Goal: Information Seeking & Learning: Find specific fact

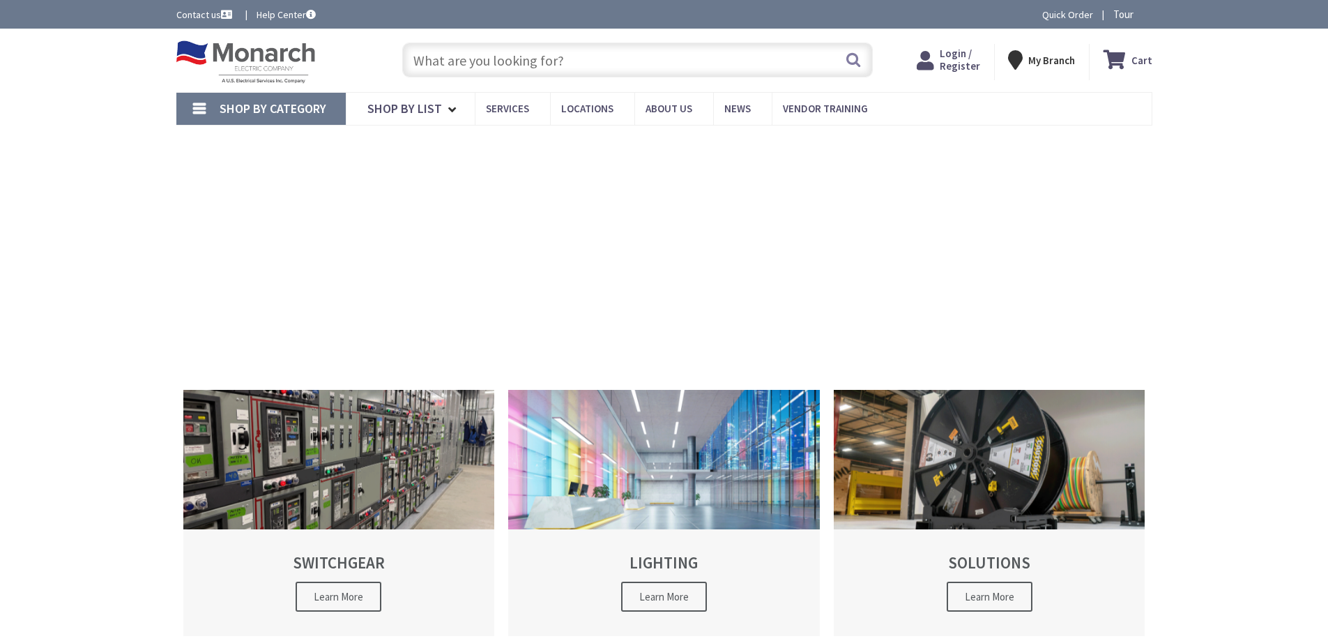
click at [527, 59] on input "text" at bounding box center [637, 60] width 471 height 35
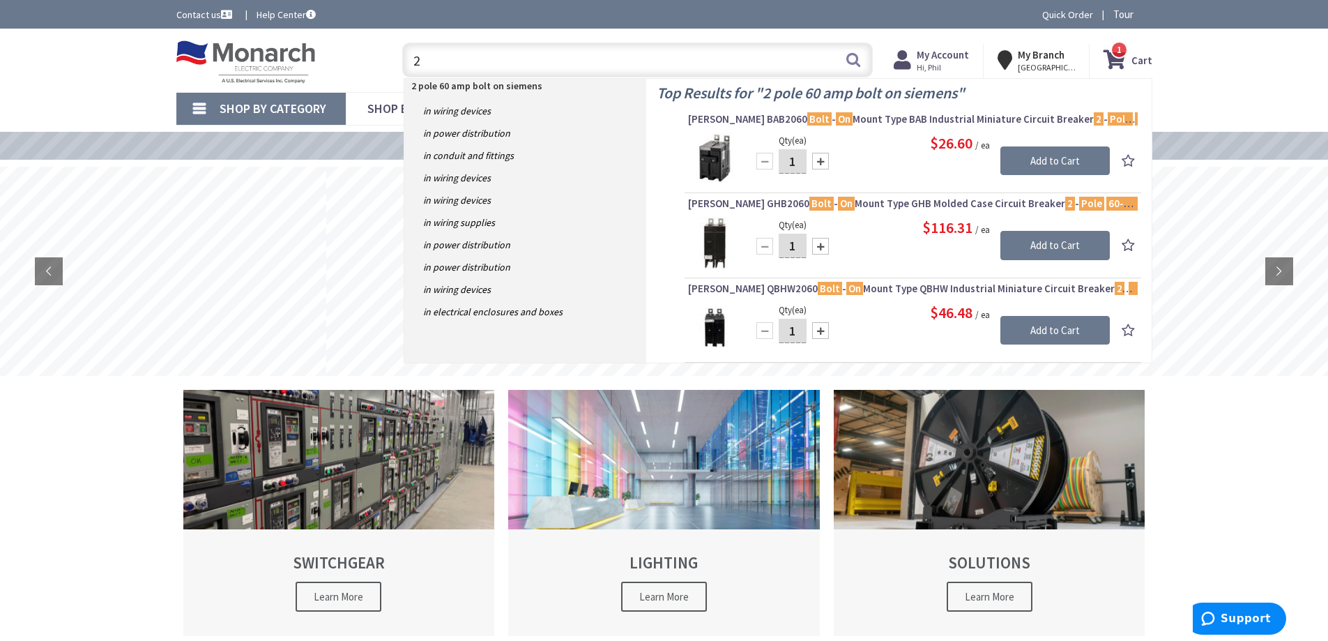
type input "2"
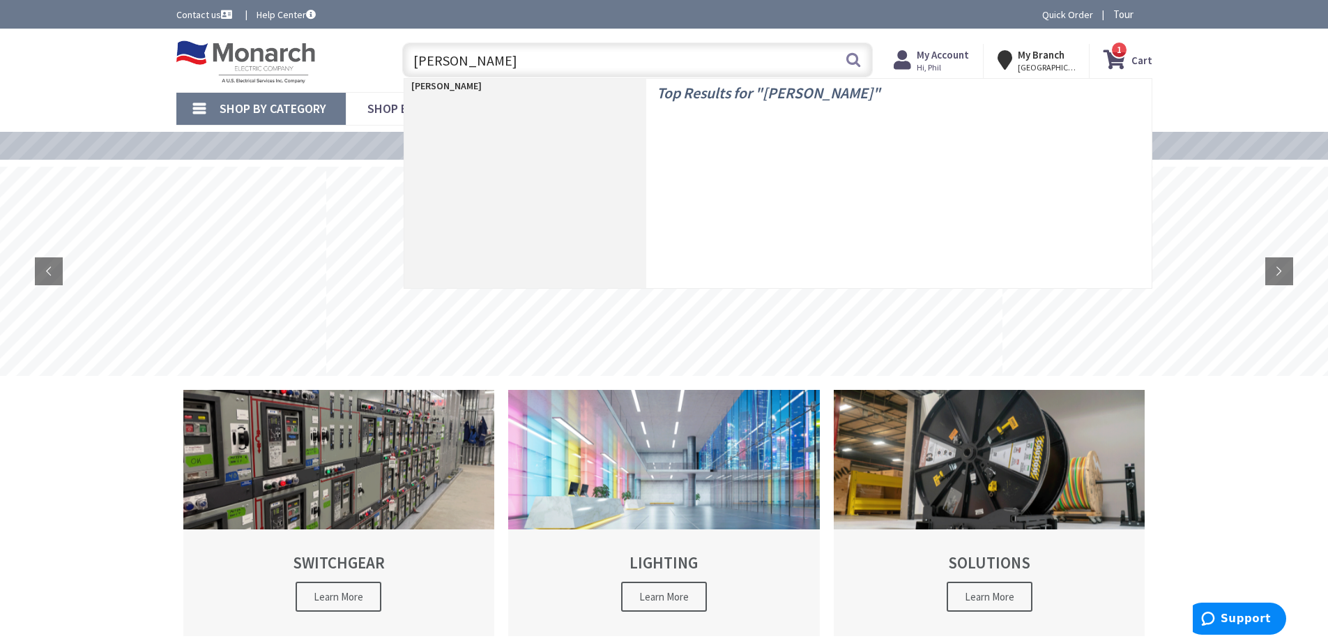
type input "siemens"
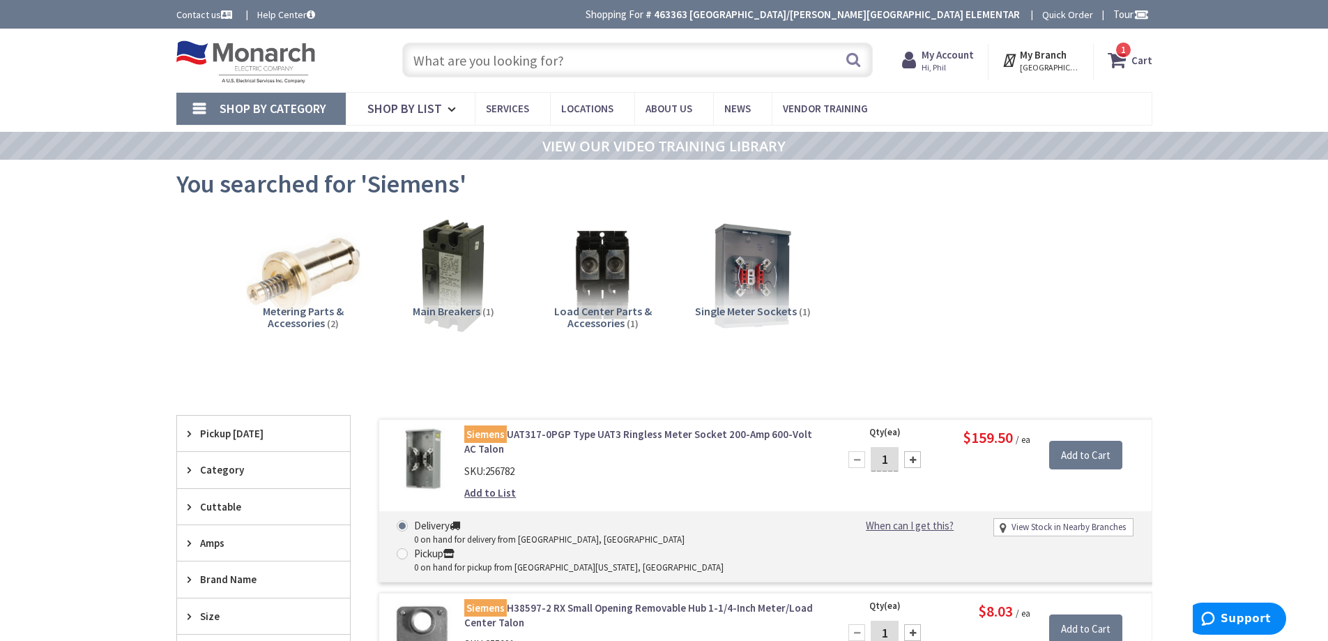
click at [509, 55] on input "text" at bounding box center [637, 60] width 471 height 35
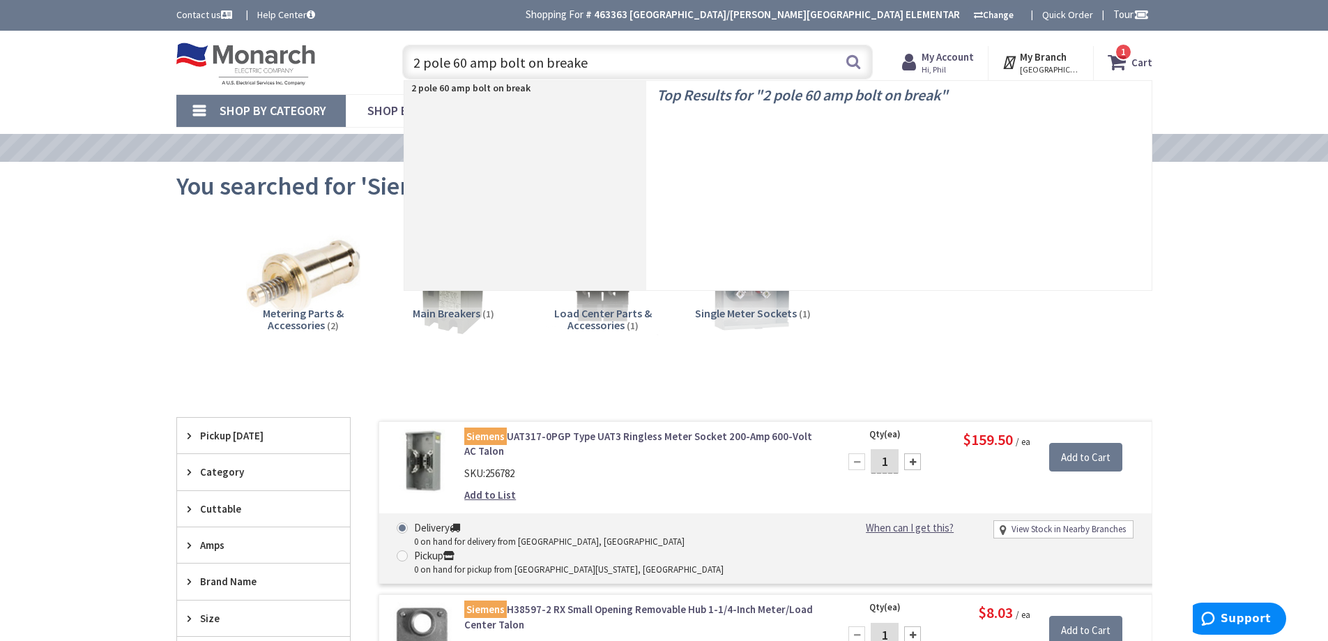
type input "2 pole 60 amp bolt on breaker"
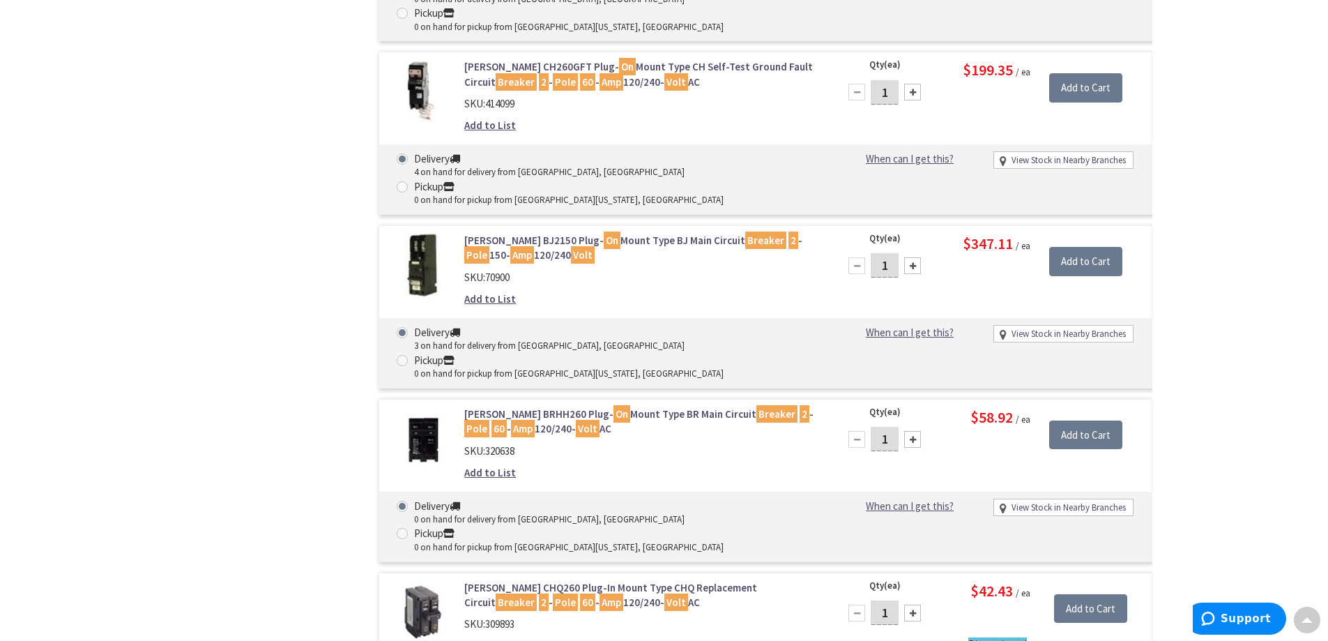
scroll to position [4394, 0]
